Goal: Task Accomplishment & Management: Use online tool/utility

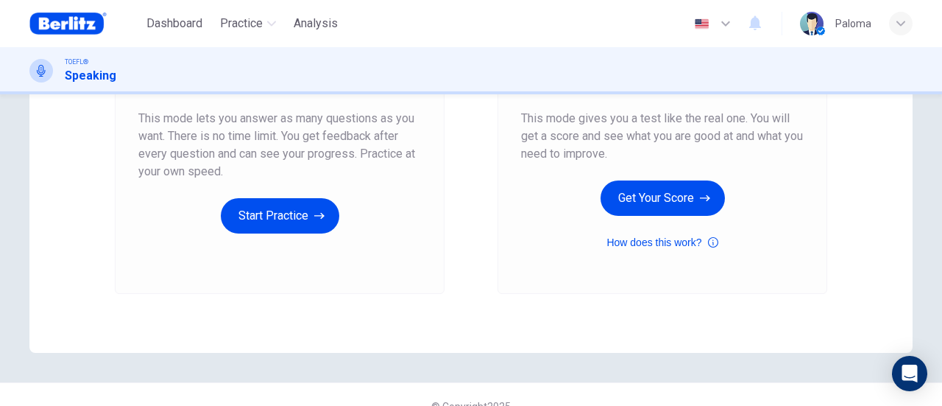
scroll to position [294, 0]
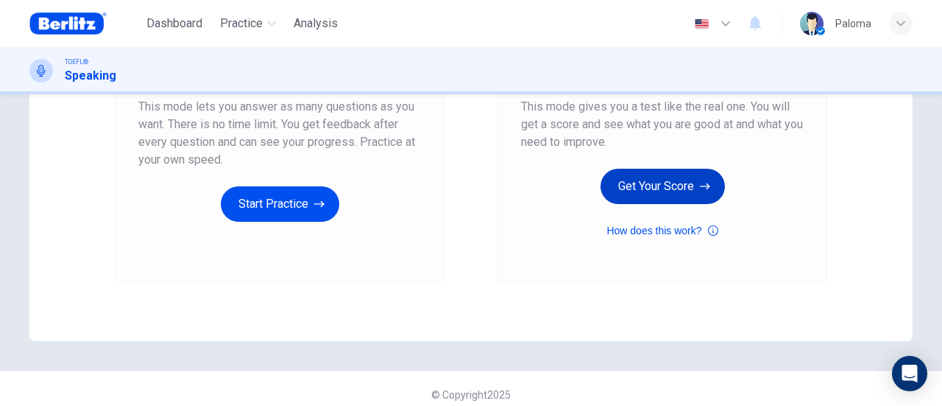
click at [627, 192] on button "Get Your Score" at bounding box center [663, 186] width 124 height 35
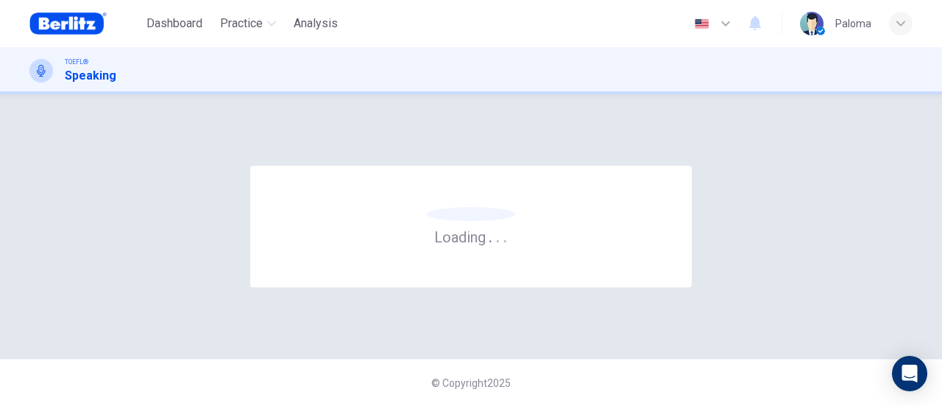
scroll to position [0, 0]
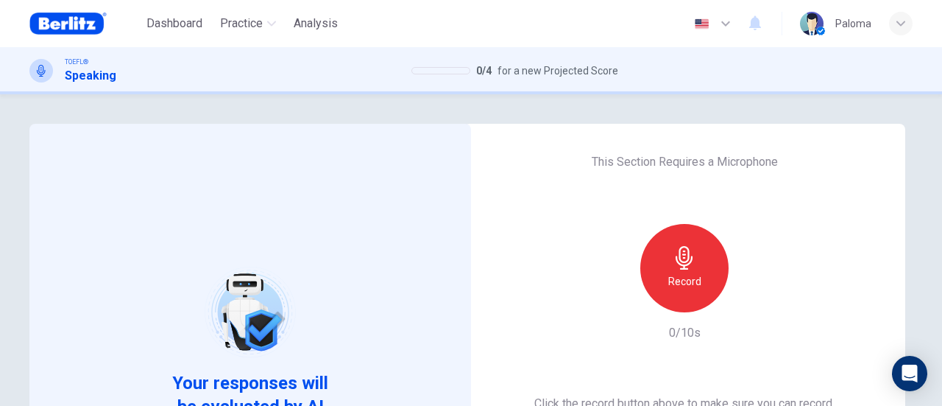
click at [695, 281] on h6 "Record" at bounding box center [684, 281] width 33 height 18
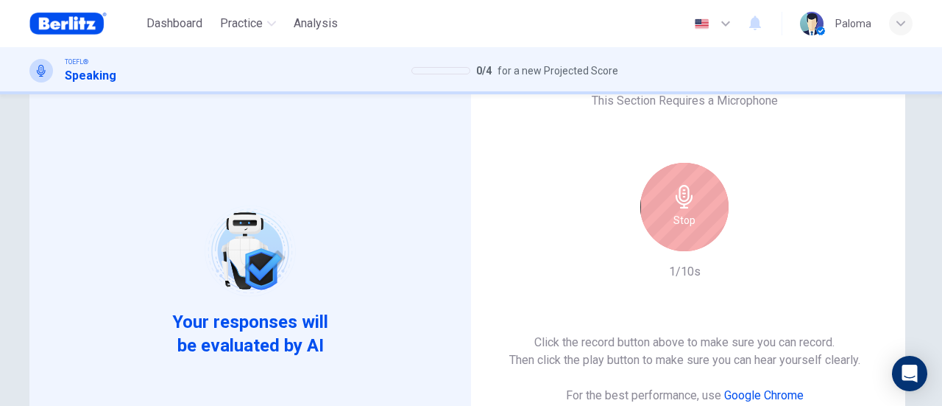
scroll to position [147, 0]
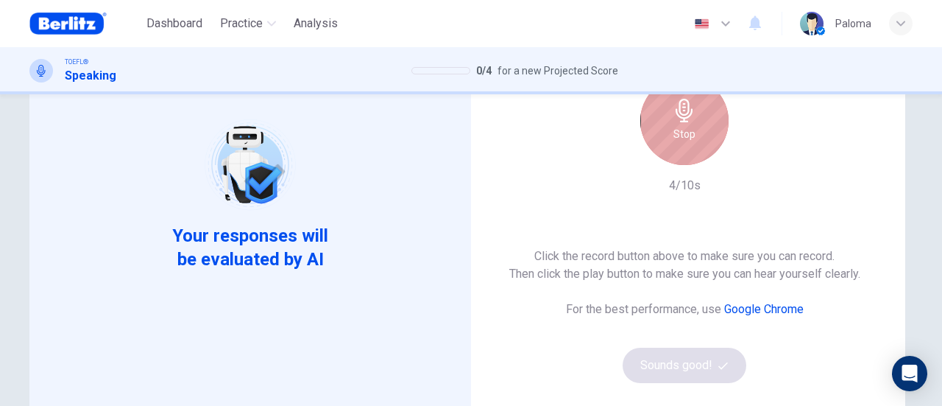
click at [689, 153] on div "Stop" at bounding box center [685, 121] width 88 height 88
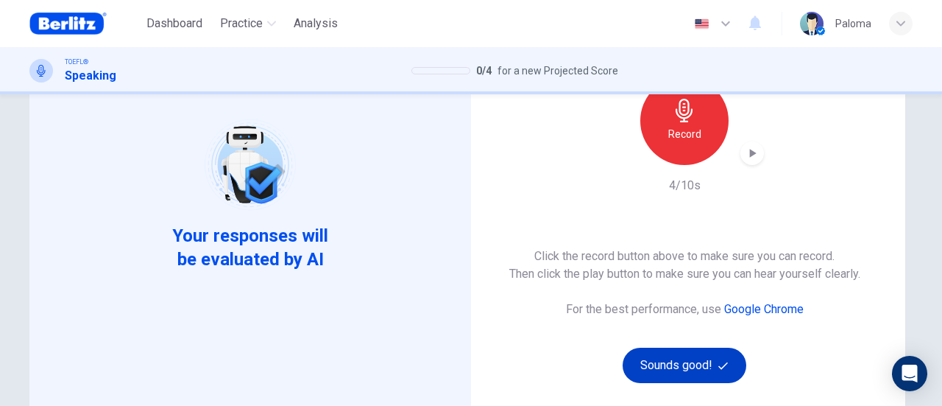
click at [695, 359] on button "Sounds good!" at bounding box center [685, 365] width 124 height 35
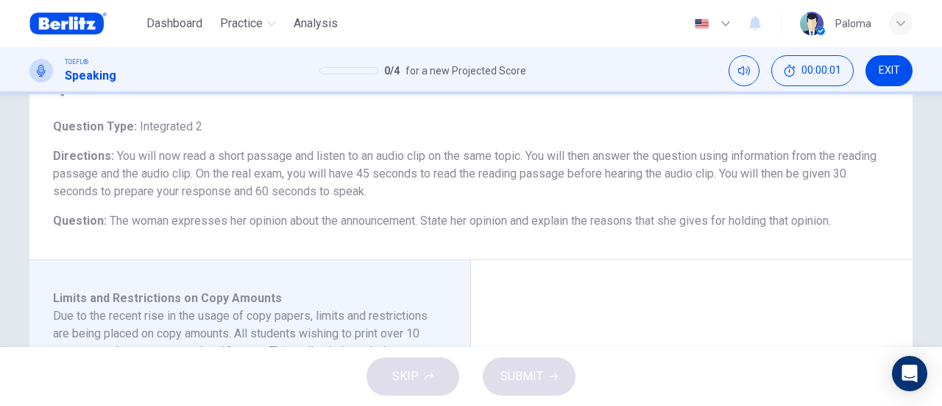
scroll to position [221, 0]
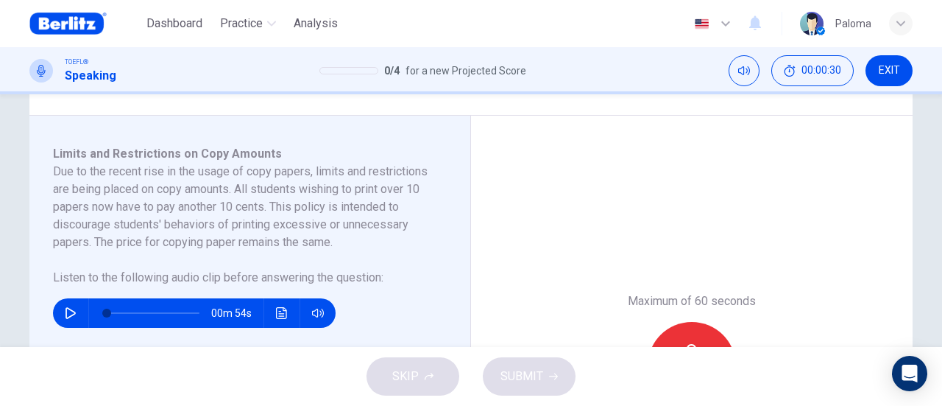
click at [66, 314] on icon "button" at bounding box center [71, 313] width 12 height 12
click at [65, 311] on icon "button" at bounding box center [71, 313] width 12 height 12
click at [70, 314] on icon "button" at bounding box center [71, 313] width 12 height 12
type input "*"
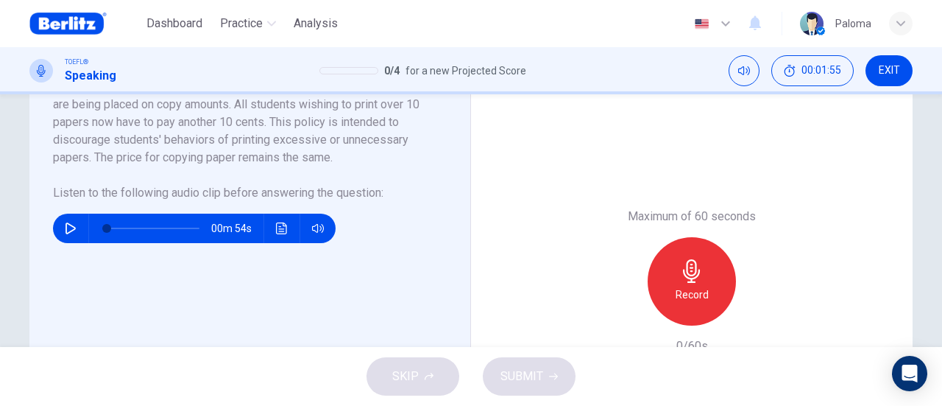
scroll to position [368, 0]
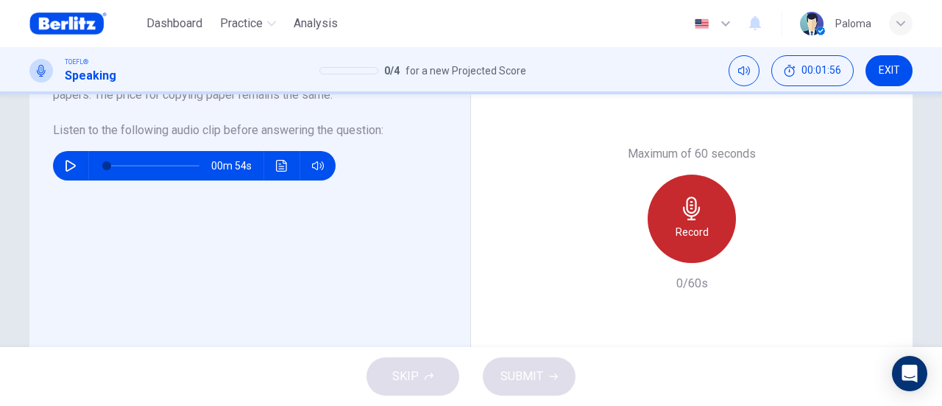
click at [700, 226] on h6 "Record" at bounding box center [692, 232] width 33 height 18
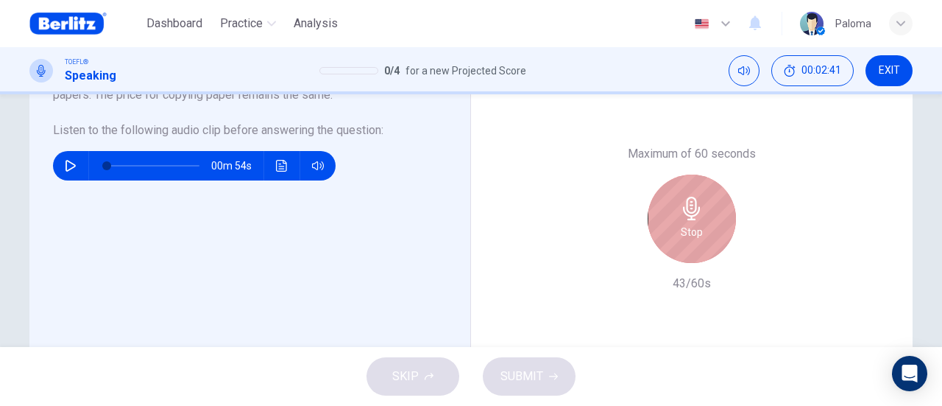
click at [680, 219] on icon "button" at bounding box center [692, 209] width 24 height 24
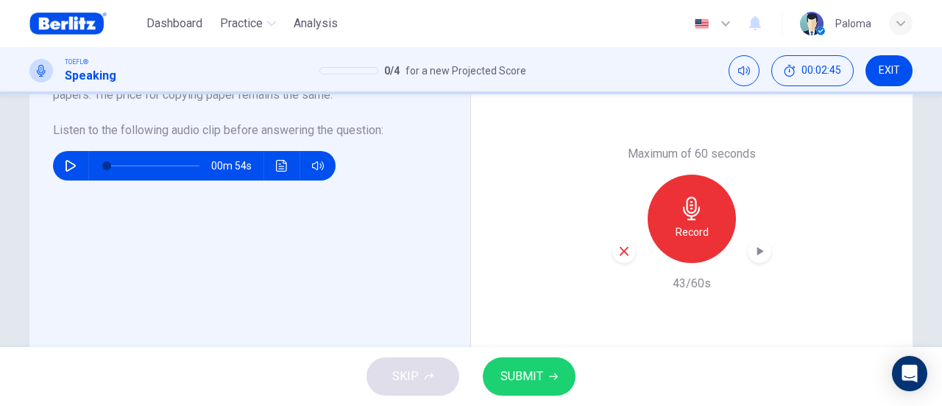
click at [550, 385] on button "SUBMIT" at bounding box center [529, 376] width 93 height 38
